Goal: Task Accomplishment & Management: Complete application form

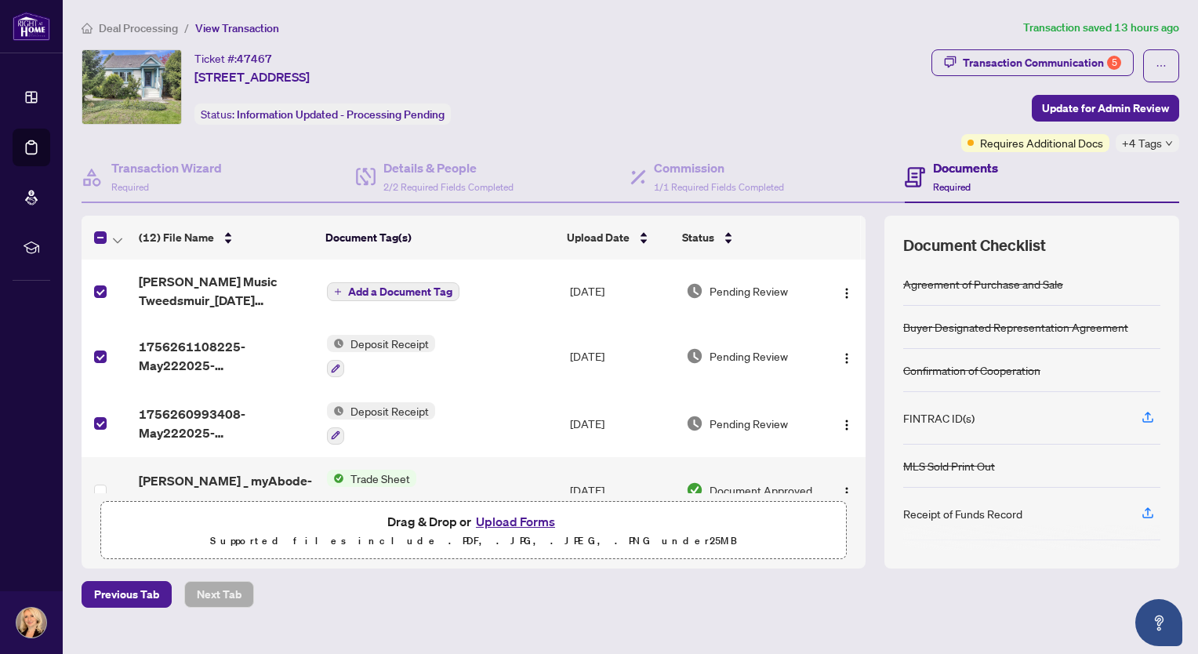
click at [430, 292] on span "Add a Document Tag" at bounding box center [400, 291] width 104 height 11
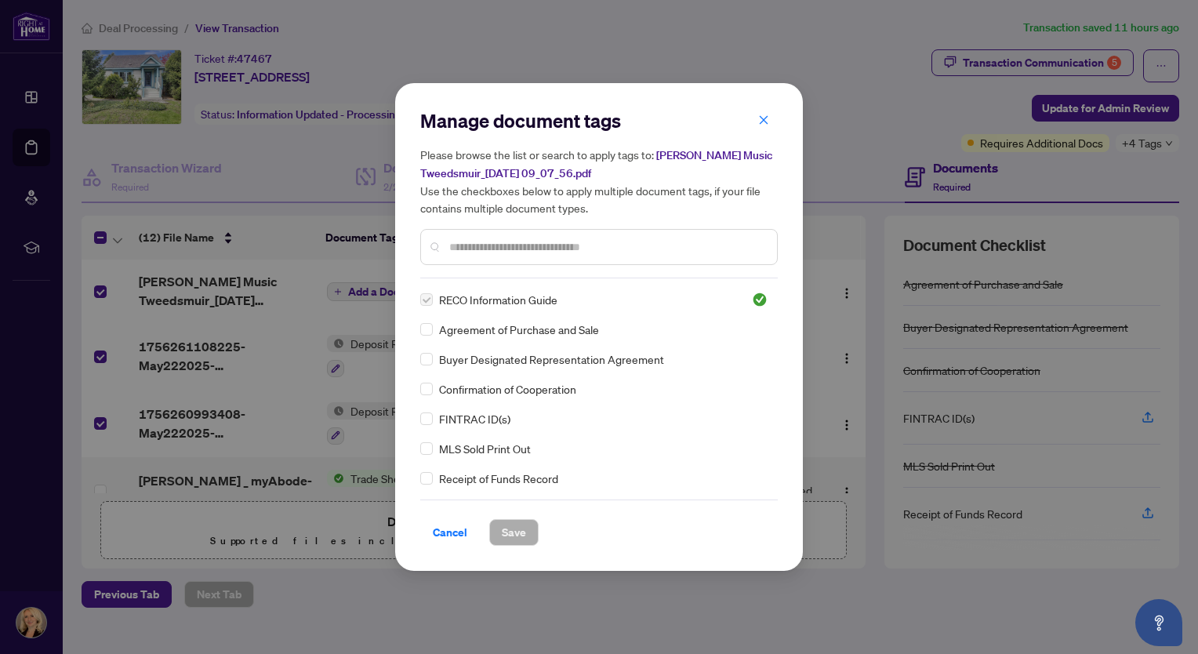
click at [428, 300] on label at bounding box center [426, 299] width 13 height 17
click at [428, 331] on label at bounding box center [426, 329] width 13 height 17
click at [755, 300] on img at bounding box center [760, 300] width 16 height 16
click at [840, 188] on div "Manage document tags Please browse the list or search to apply tags to: [PERSON…" at bounding box center [599, 327] width 1198 height 654
click at [768, 120] on icon "close" at bounding box center [763, 119] width 11 height 11
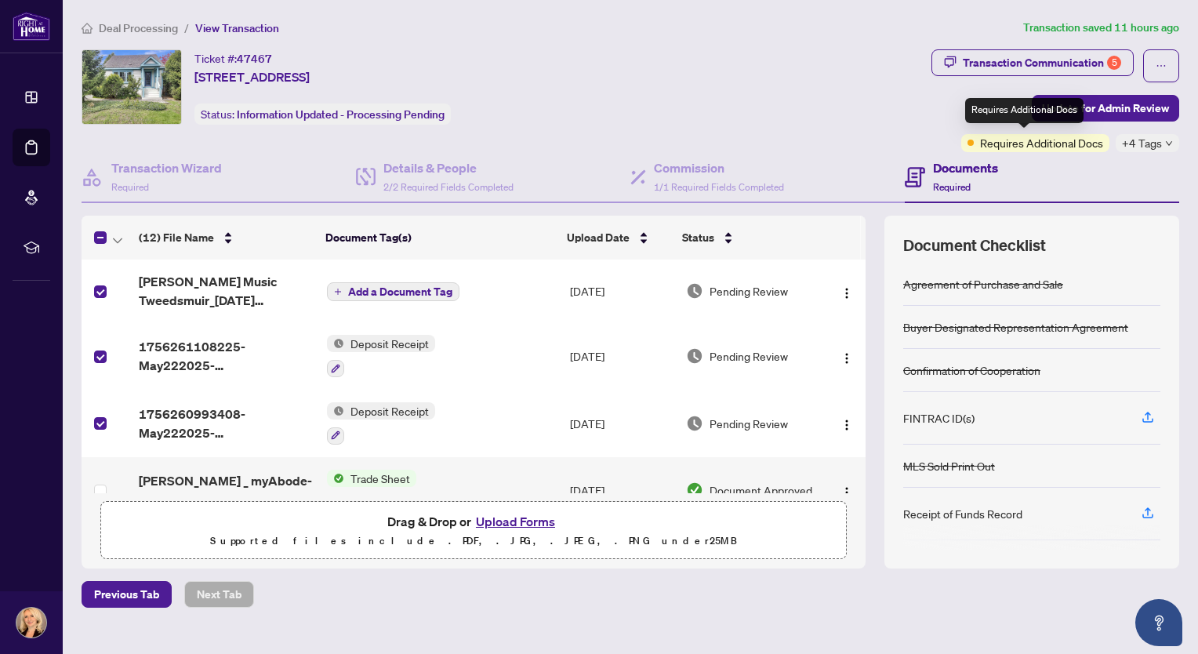
click at [1074, 143] on span "Requires Additional Docs" at bounding box center [1041, 142] width 123 height 17
click at [1008, 143] on span "Requires Additional Docs" at bounding box center [1041, 142] width 123 height 17
click at [1015, 58] on div "Transaction Communication 5" at bounding box center [1042, 62] width 158 height 25
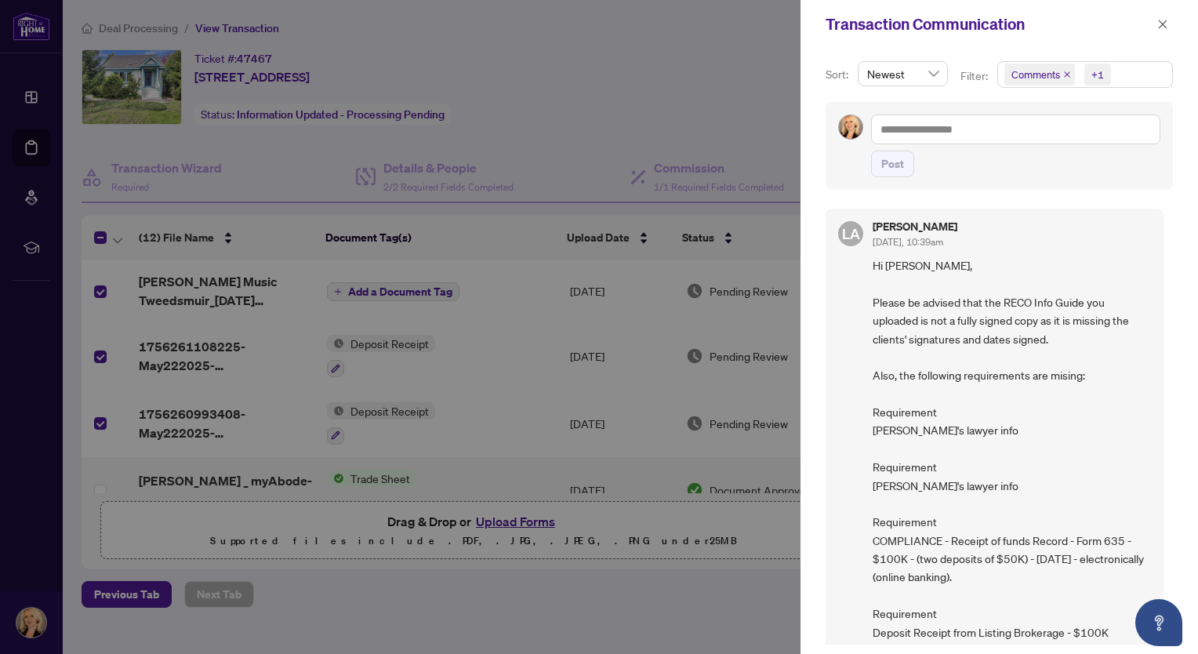
click at [746, 83] on div at bounding box center [599, 327] width 1198 height 654
click at [1167, 25] on icon "close" at bounding box center [1162, 24] width 11 height 11
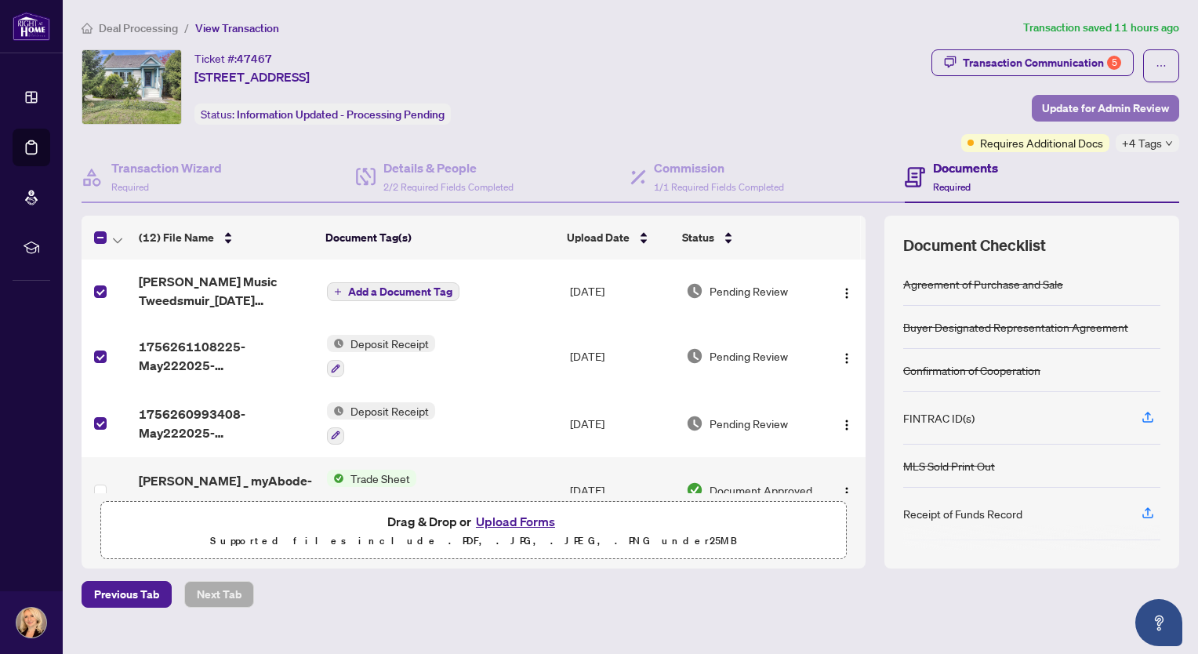
click at [1101, 107] on span "Update for Admin Review" at bounding box center [1105, 108] width 127 height 25
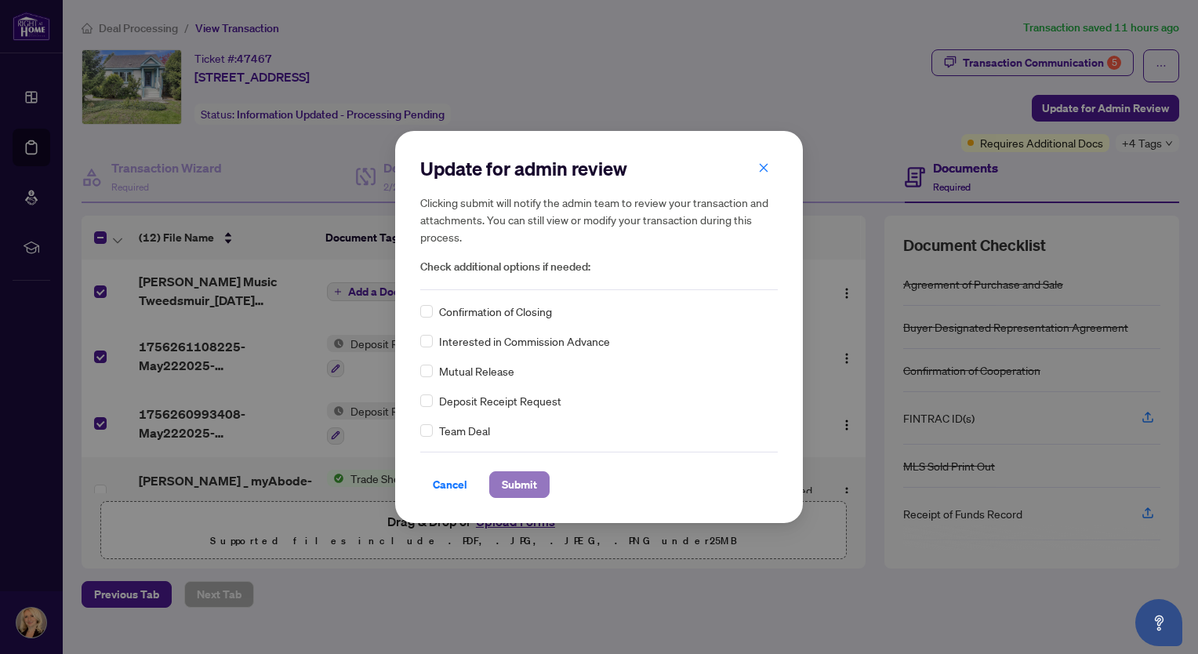
click at [533, 494] on span "Submit" at bounding box center [519, 484] width 35 height 25
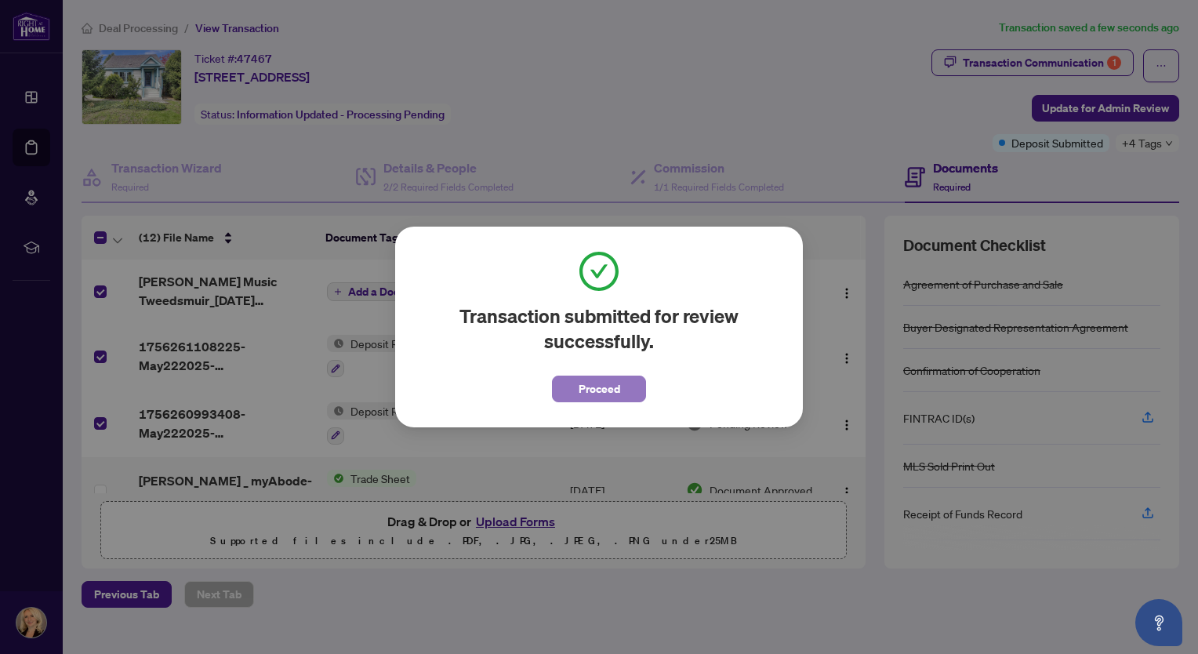
click at [592, 394] on span "Proceed" at bounding box center [600, 388] width 42 height 25
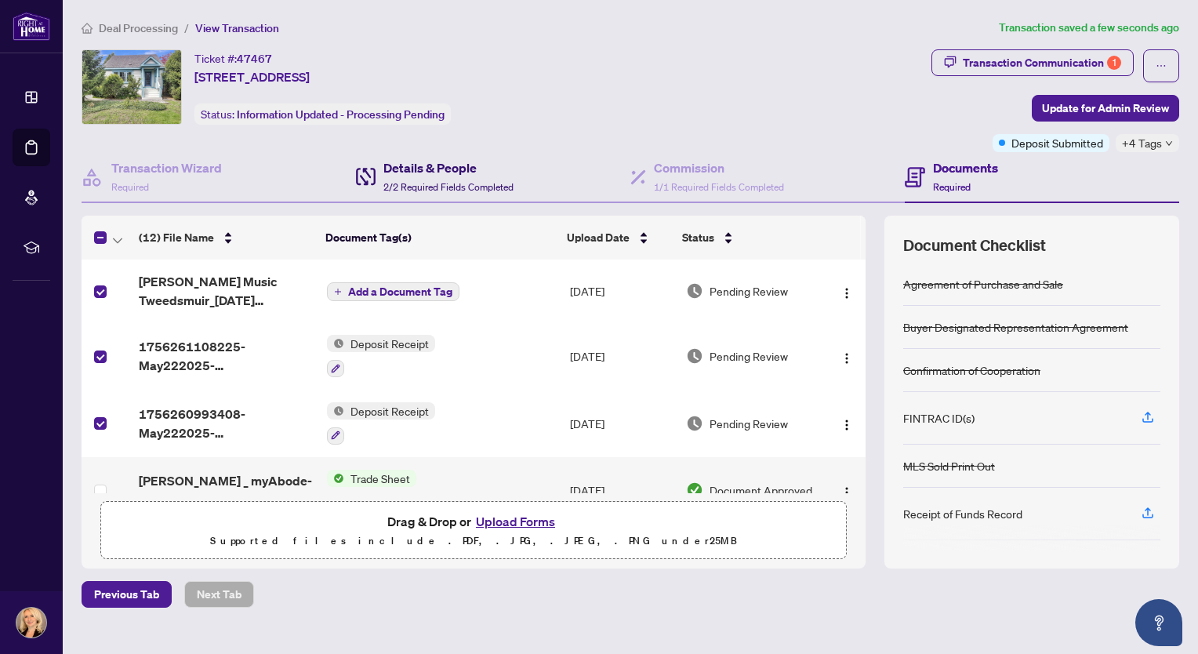
click at [466, 184] on span "2/2 Required Fields Completed" at bounding box center [448, 187] width 130 height 12
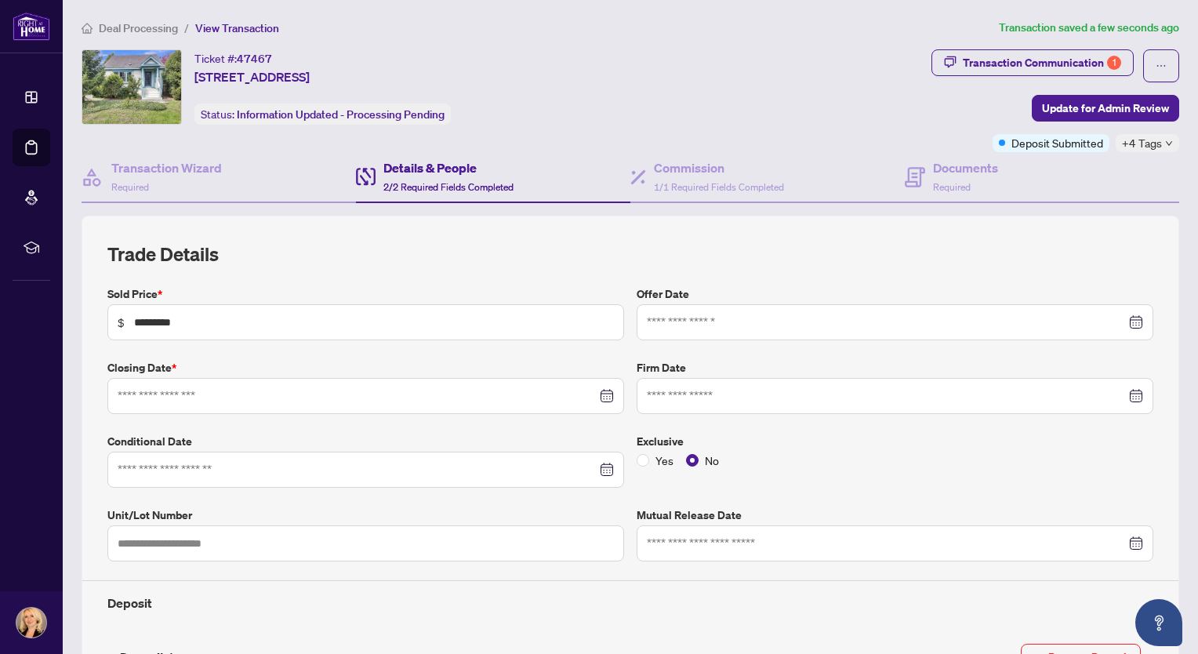
type input "**********"
click at [1008, 60] on div "Transaction Communication 1" at bounding box center [1042, 62] width 158 height 25
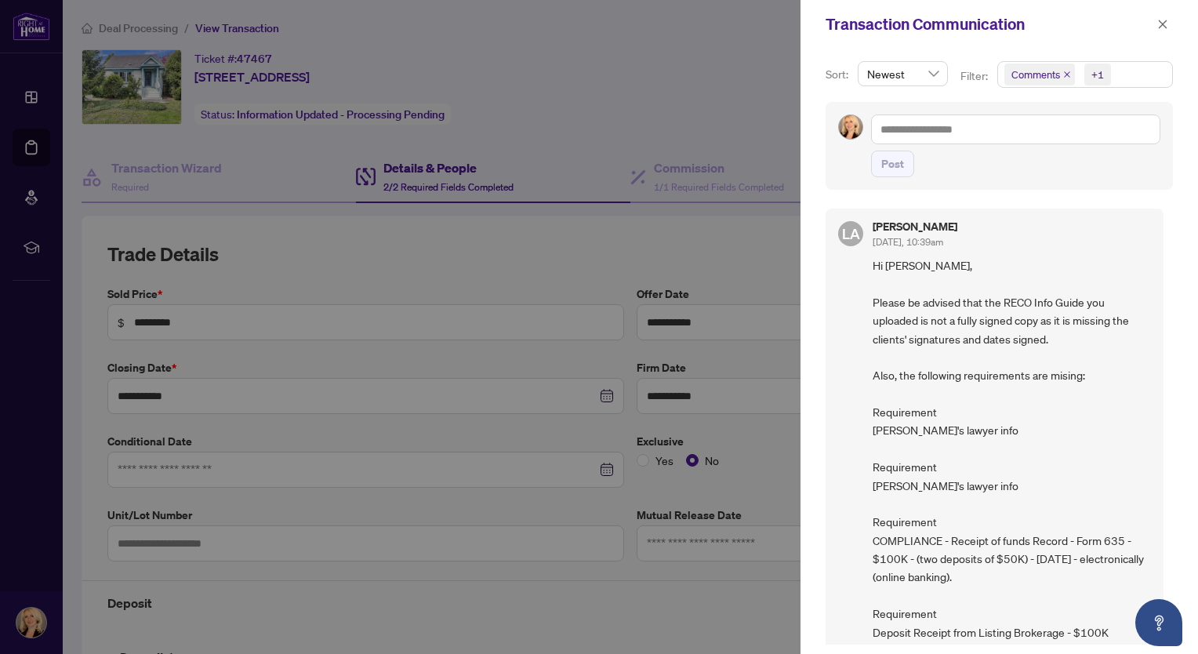
click at [721, 67] on div at bounding box center [599, 327] width 1198 height 654
click at [1166, 19] on icon "close" at bounding box center [1162, 24] width 11 height 11
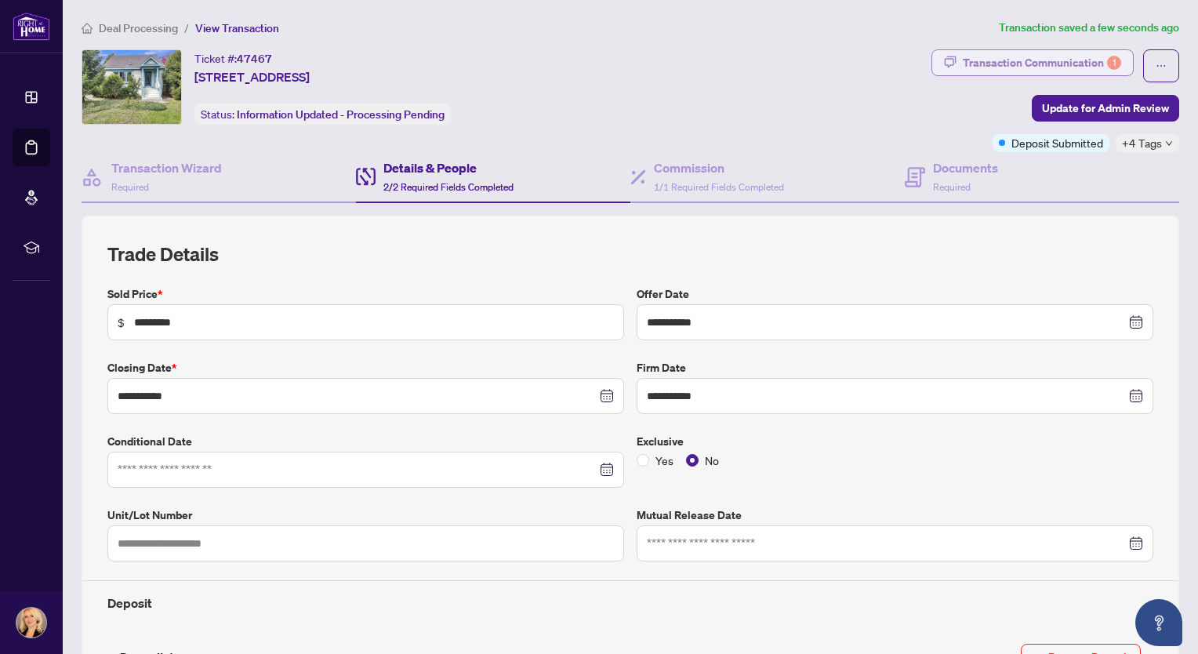
click at [1057, 58] on div "Transaction Communication 1" at bounding box center [1042, 62] width 158 height 25
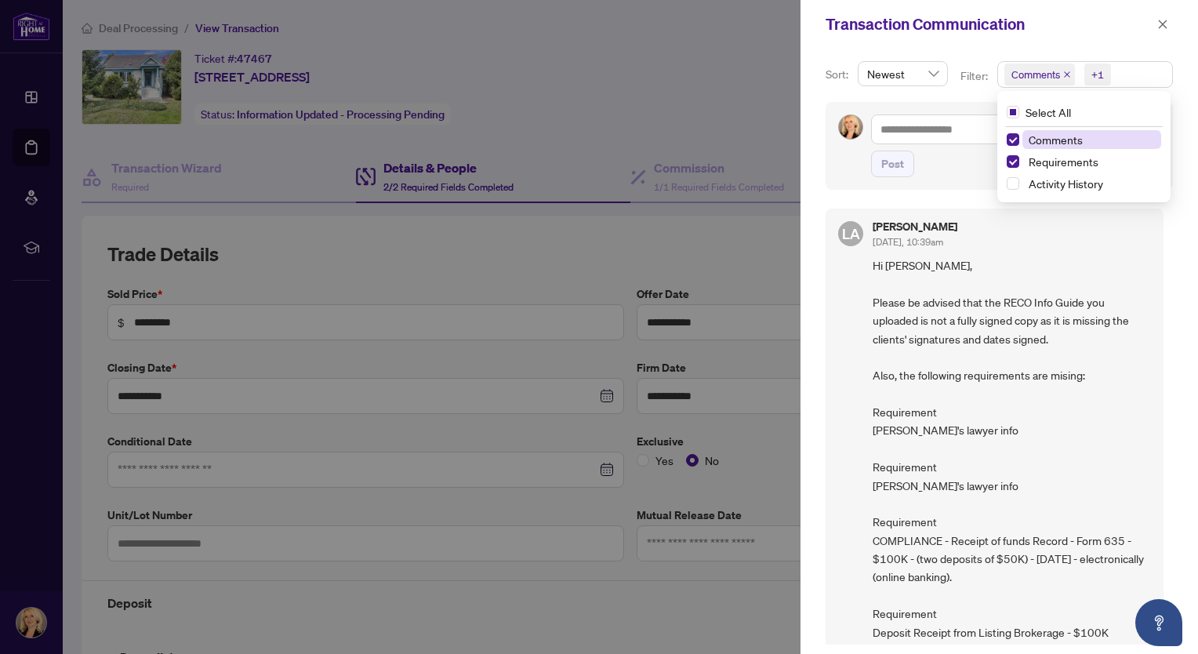
click at [1095, 74] on div "+1" at bounding box center [1098, 75] width 13 height 16
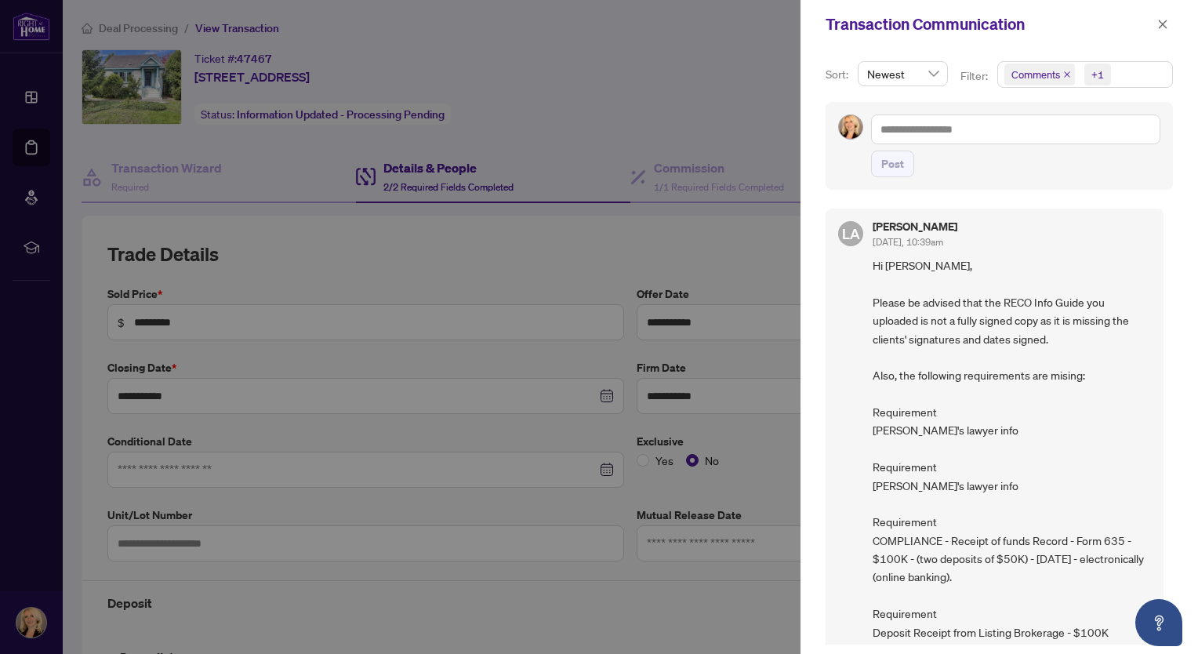
click at [946, 104] on div "Post" at bounding box center [999, 146] width 347 height 88
click at [684, 80] on div at bounding box center [599, 327] width 1198 height 654
click at [1161, 27] on icon "close" at bounding box center [1162, 24] width 11 height 11
